Goal: Task Accomplishment & Management: Use online tool/utility

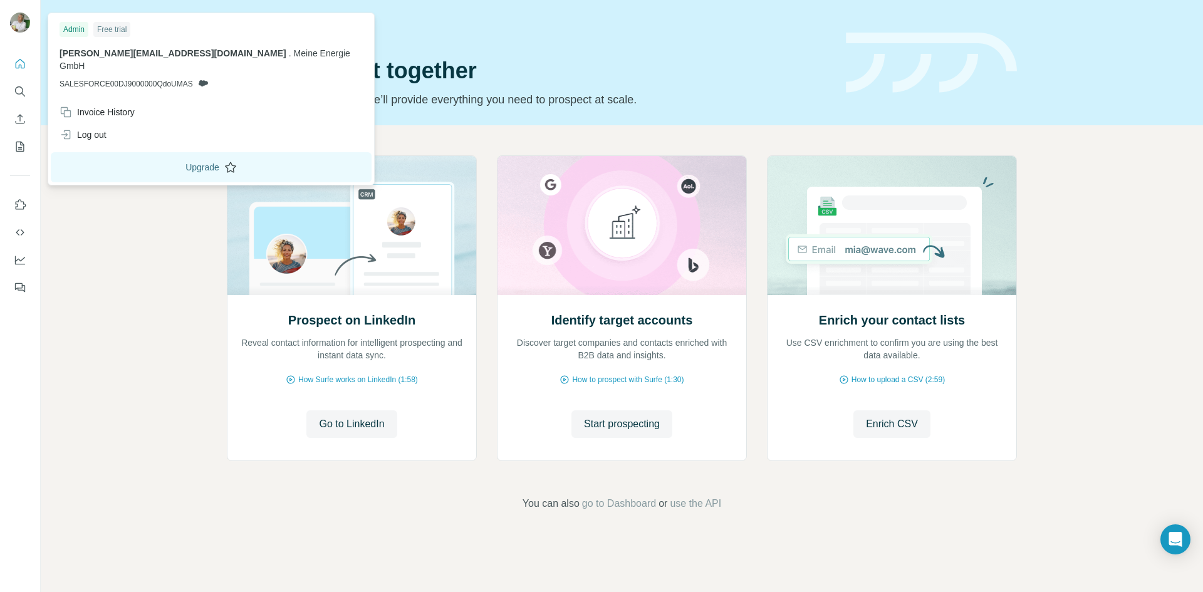
click at [153, 158] on button "Upgrade" at bounding box center [211, 167] width 321 height 30
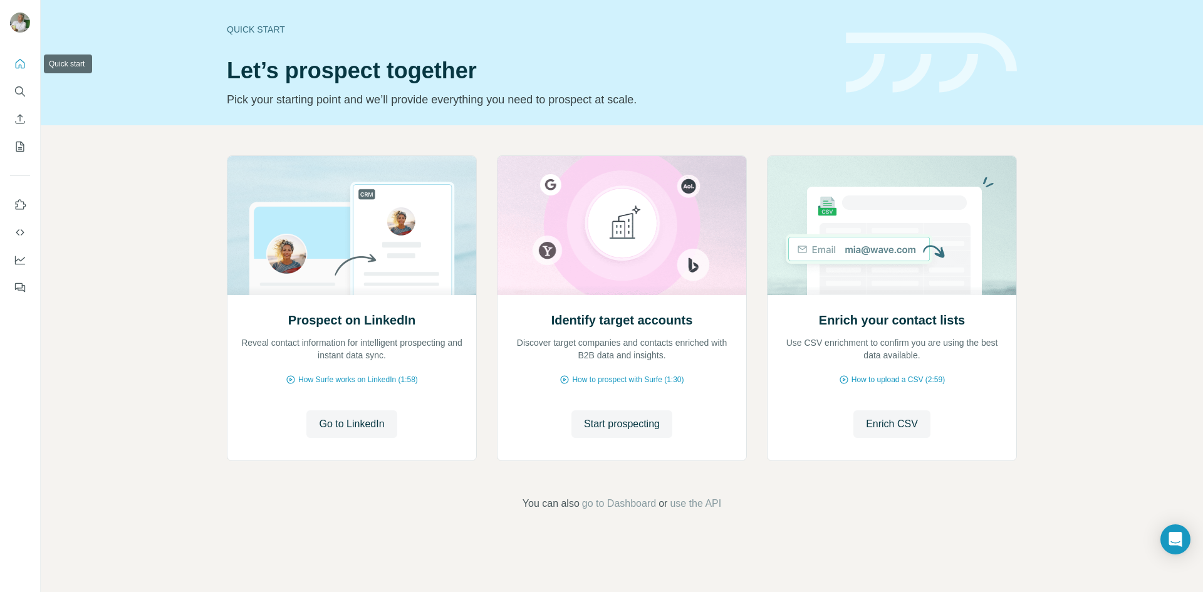
click at [16, 66] on icon "Quick start" at bounding box center [20, 63] width 9 height 9
click at [23, 123] on icon "Enrich CSV" at bounding box center [20, 119] width 13 height 13
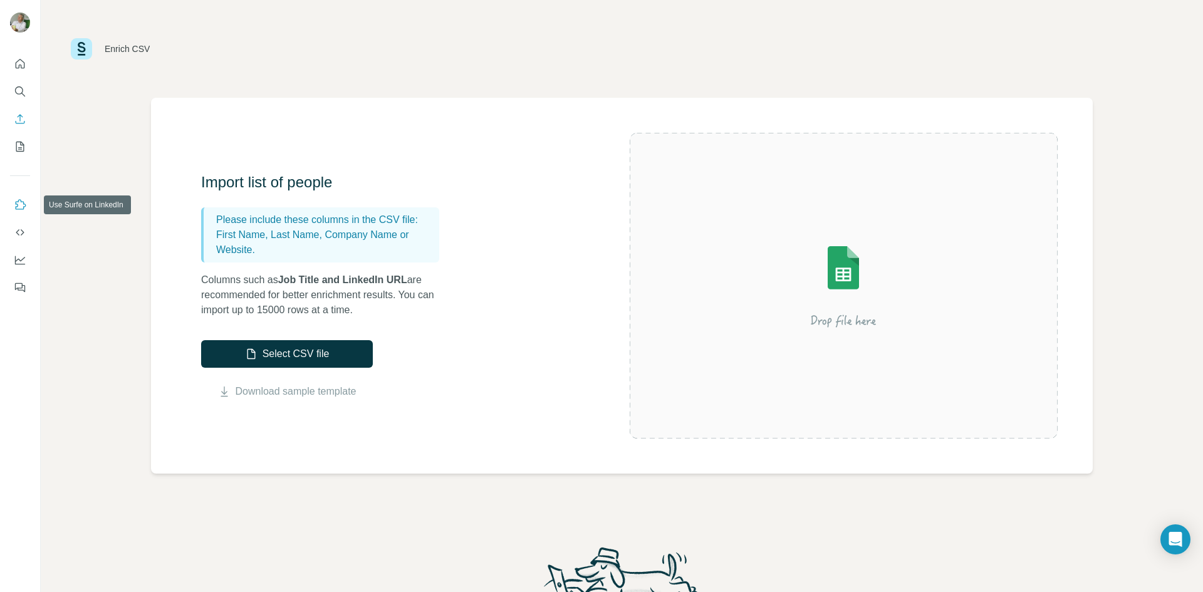
click at [18, 204] on icon "Use Surfe on LinkedIn" at bounding box center [20, 205] width 13 height 13
